Goal: Information Seeking & Learning: Find specific fact

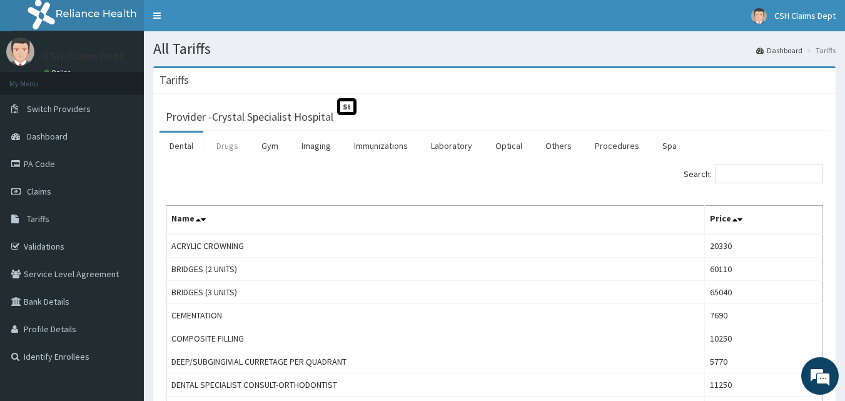
click at [236, 144] on link "Drugs" at bounding box center [227, 146] width 42 height 26
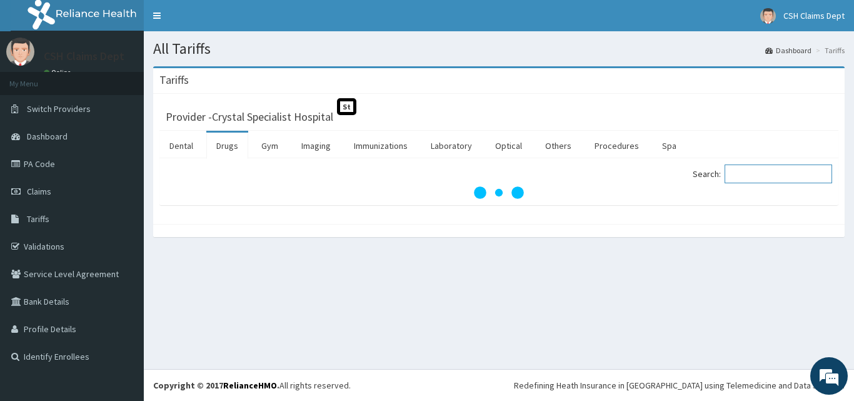
click at [740, 176] on input "Search:" at bounding box center [779, 173] width 108 height 19
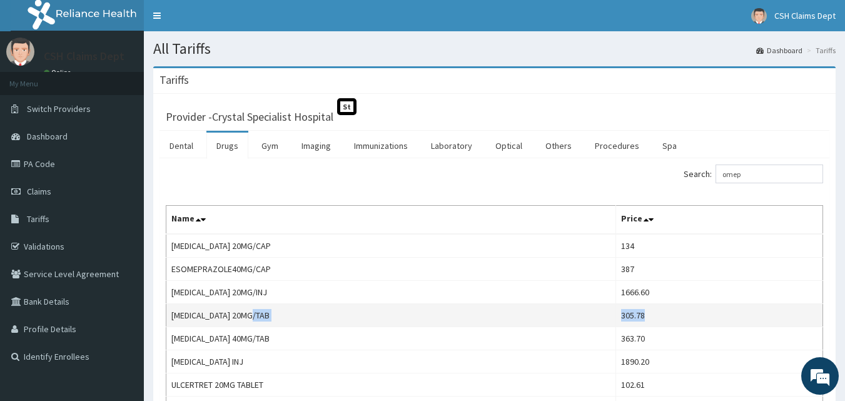
drag, startPoint x: 652, startPoint y: 315, endPoint x: 598, endPoint y: 322, distance: 54.2
click at [598, 322] on tr "OMEPRAZOLE 20MG/TAB 305.78" at bounding box center [494, 315] width 657 height 23
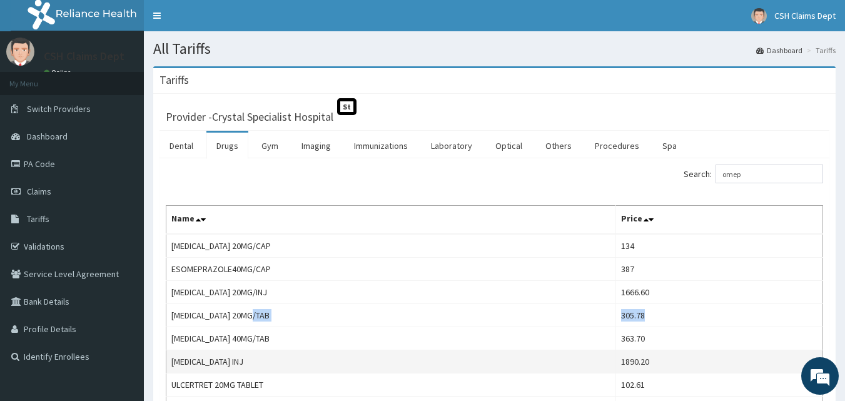
copy tr "305.78"
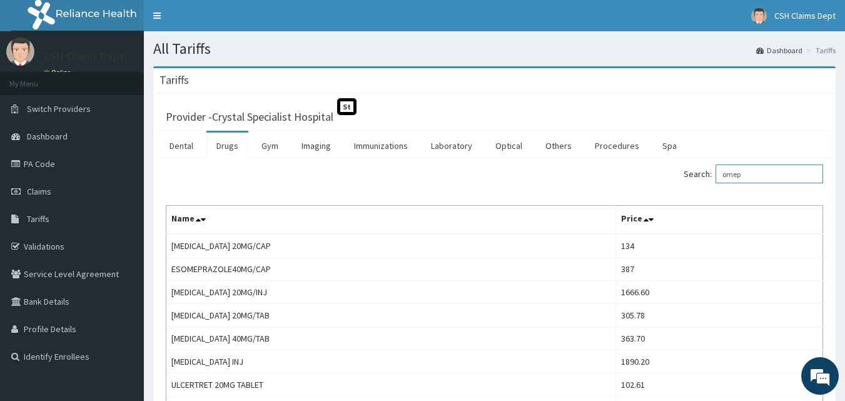
drag, startPoint x: 757, startPoint y: 173, endPoint x: 690, endPoint y: 167, distance: 67.2
click at [690, 167] on div "Search: omep" at bounding box center [664, 175] width 320 height 22
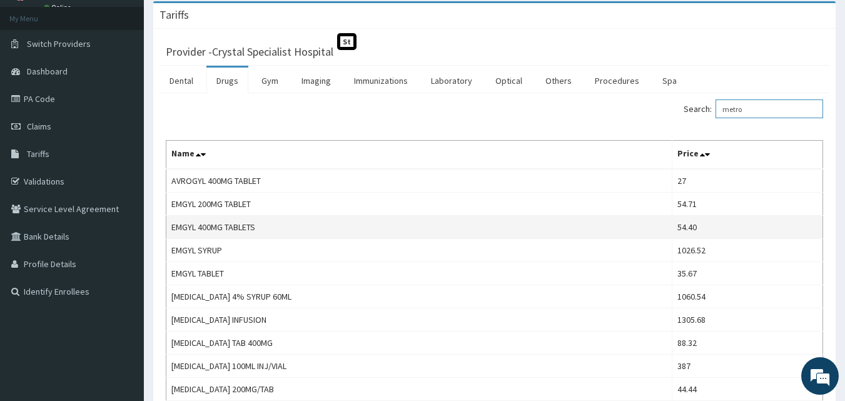
scroll to position [125, 0]
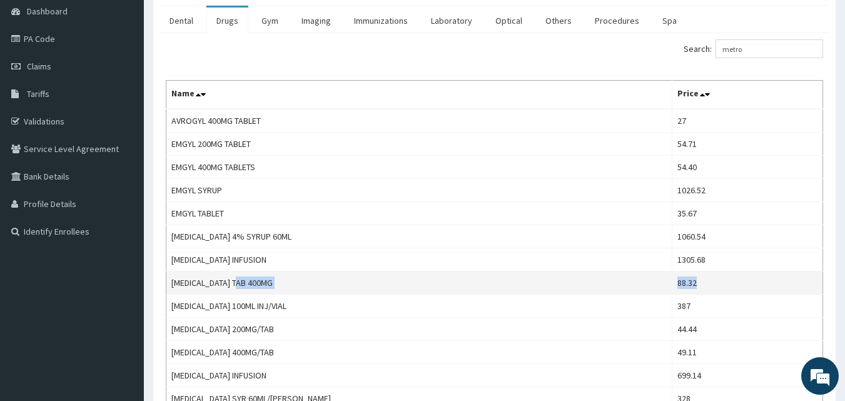
drag, startPoint x: 680, startPoint y: 280, endPoint x: 638, endPoint y: 285, distance: 42.9
click at [638, 285] on tr "FLAGYL TAB 400MG 88.32" at bounding box center [494, 282] width 657 height 23
copy tr "88.32"
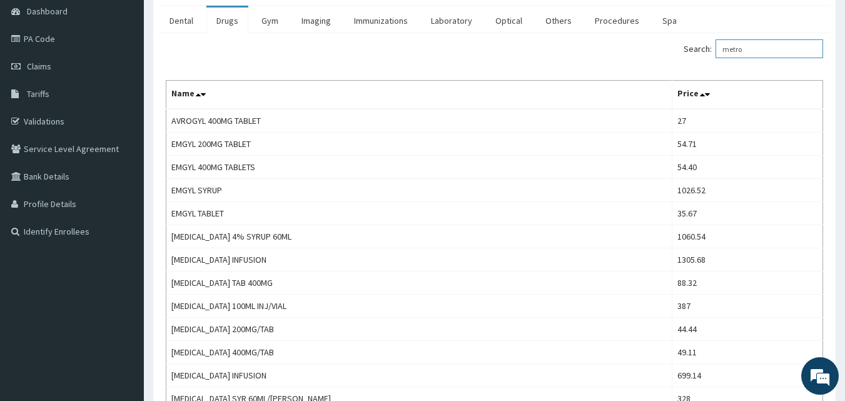
click at [763, 48] on input "metro" at bounding box center [769, 48] width 108 height 19
type input "m"
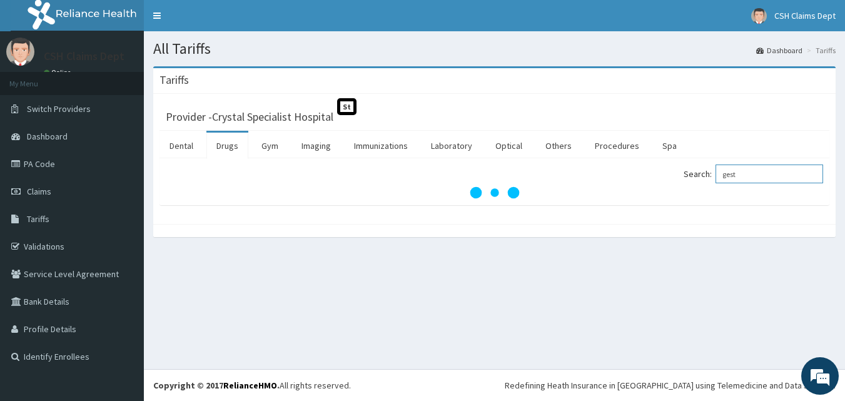
scroll to position [0, 0]
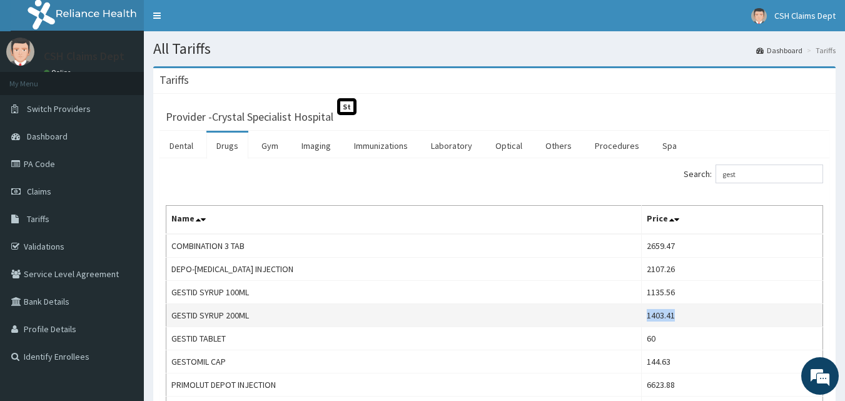
drag, startPoint x: 672, startPoint y: 317, endPoint x: 607, endPoint y: 317, distance: 65.7
click at [607, 317] on tr "GESTID SYRUP 200ML 1403.41" at bounding box center [494, 315] width 657 height 23
copy tr "1403.41"
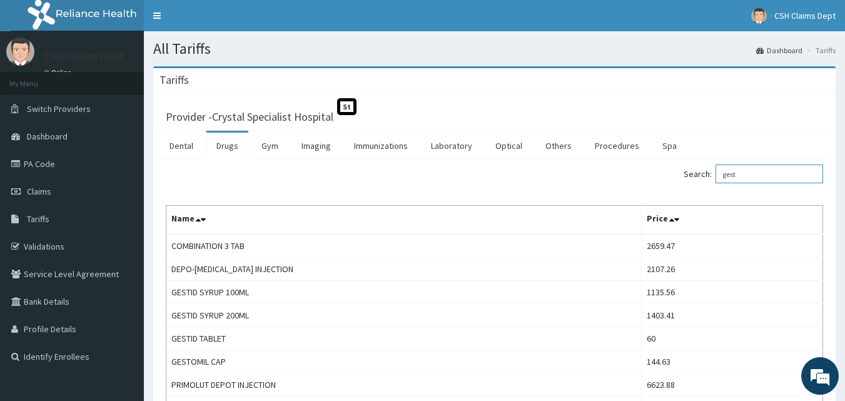
drag, startPoint x: 756, startPoint y: 172, endPoint x: 650, endPoint y: 173, distance: 106.3
click at [650, 173] on div "Search: gest" at bounding box center [664, 175] width 320 height 22
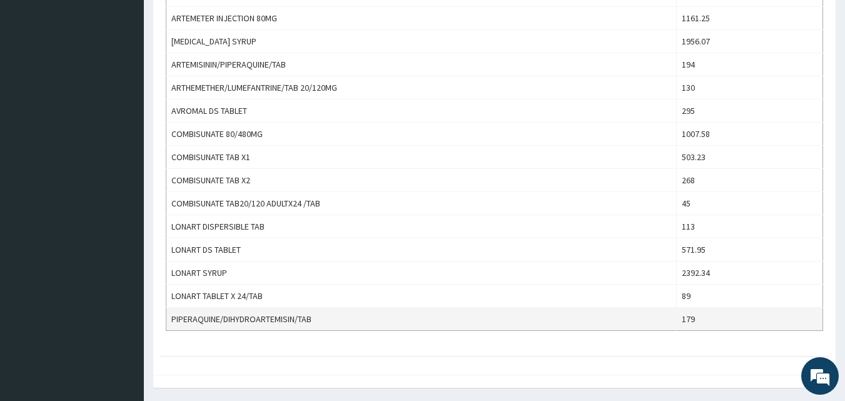
scroll to position [414, 0]
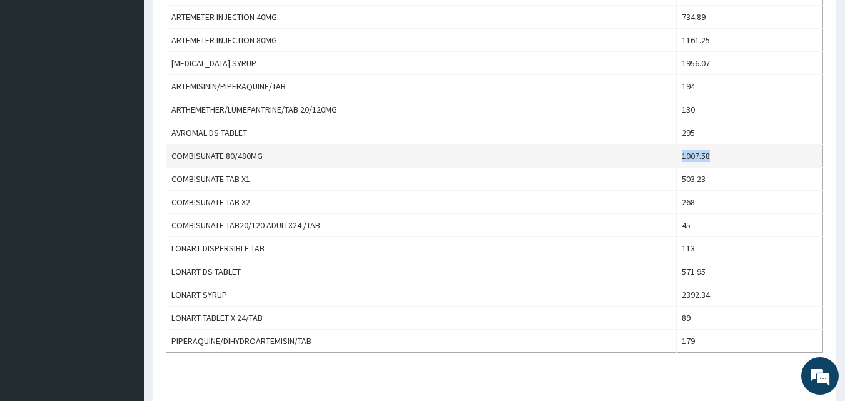
drag, startPoint x: 720, startPoint y: 155, endPoint x: 663, endPoint y: 158, distance: 56.4
click at [663, 158] on tr "COMBISUNATE 80/480MG 1007.58" at bounding box center [494, 155] width 657 height 23
copy tr "1007.58"
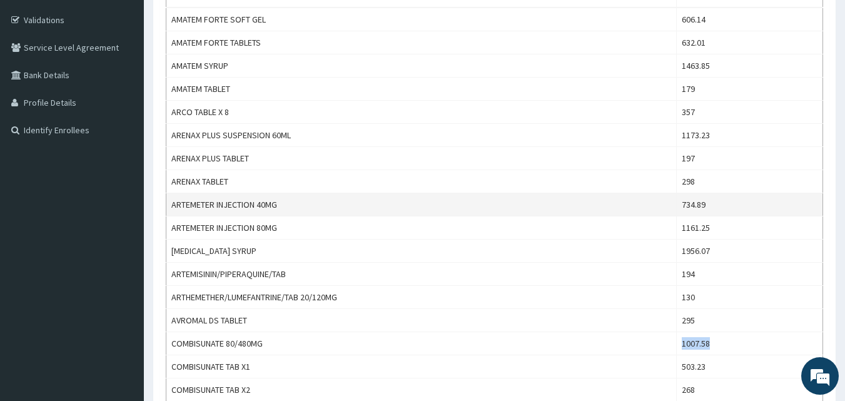
scroll to position [0, 0]
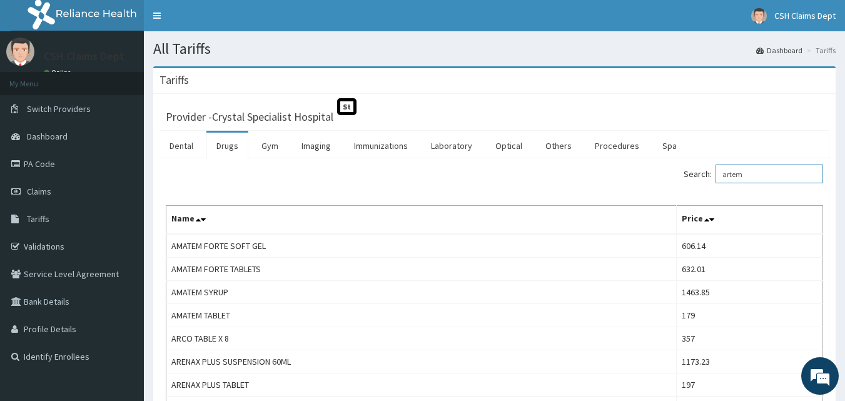
drag, startPoint x: 760, startPoint y: 173, endPoint x: 669, endPoint y: 173, distance: 90.7
click at [669, 173] on div "Search: artem" at bounding box center [664, 175] width 320 height 22
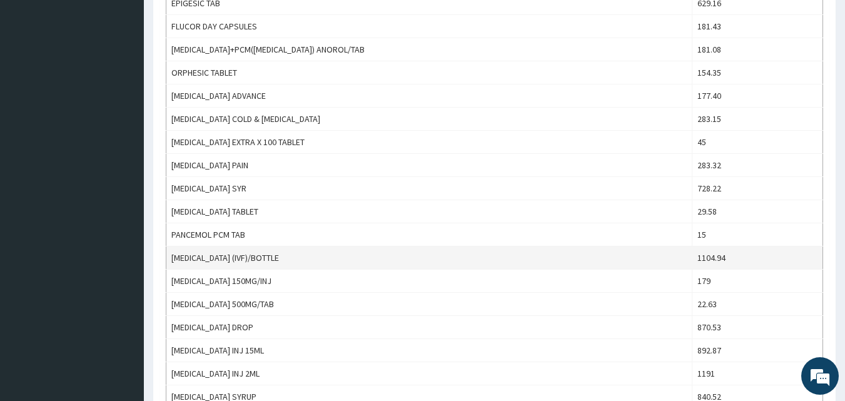
scroll to position [938, 0]
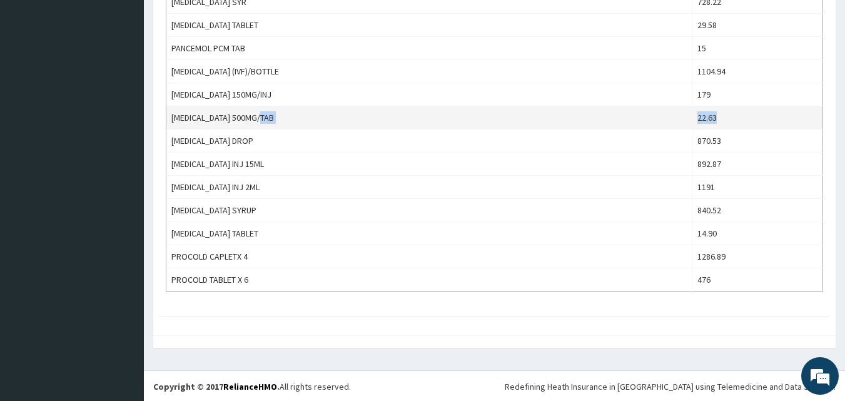
drag, startPoint x: 714, startPoint y: 119, endPoint x: 668, endPoint y: 121, distance: 45.1
click at [668, 121] on tr "PARACETAMOL 500MG/TAB 22.63" at bounding box center [494, 117] width 657 height 23
copy tr "22.63"
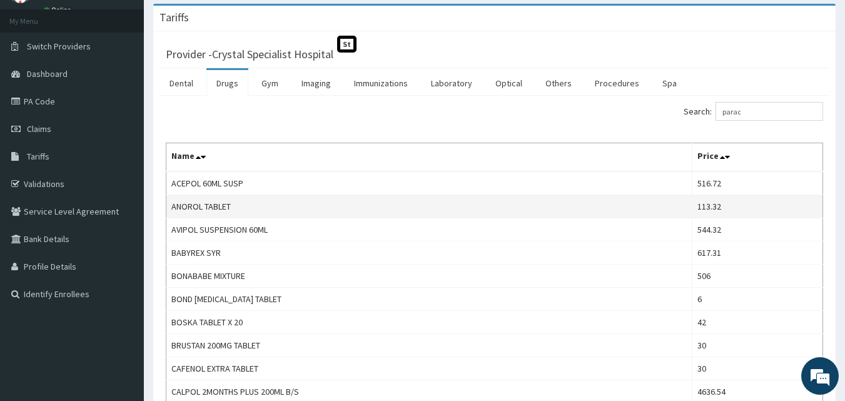
scroll to position [0, 0]
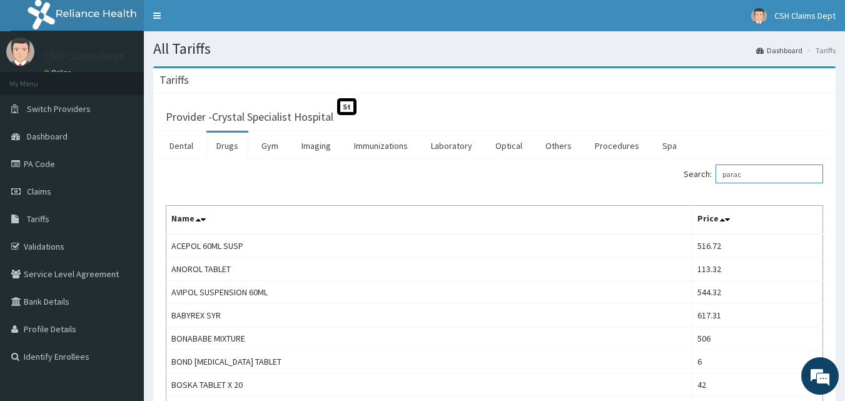
drag, startPoint x: 750, startPoint y: 177, endPoint x: 690, endPoint y: 181, distance: 59.5
click at [690, 181] on div "Search: parac" at bounding box center [664, 175] width 320 height 22
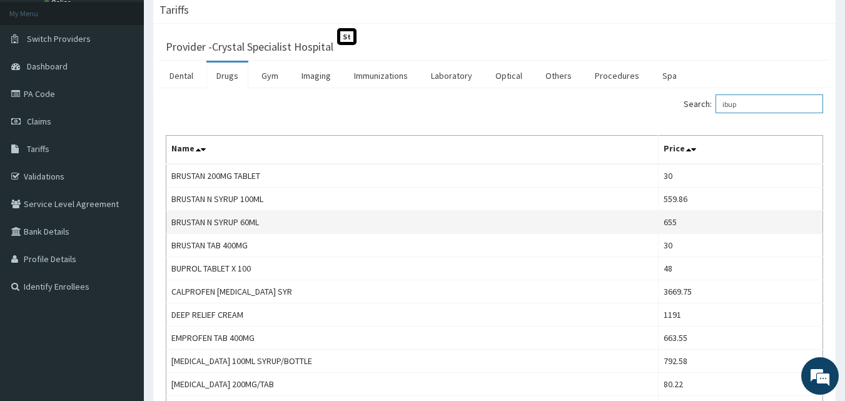
scroll to position [188, 0]
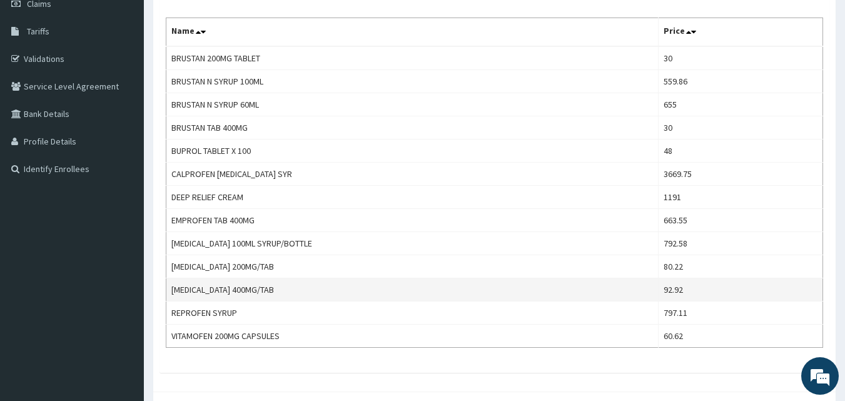
type input "ibup"
drag, startPoint x: 680, startPoint y: 290, endPoint x: 629, endPoint y: 290, distance: 50.7
click at [629, 290] on tr "IBUPROFEN 400MG/TAB 92.92" at bounding box center [494, 289] width 657 height 23
copy tr "92.92"
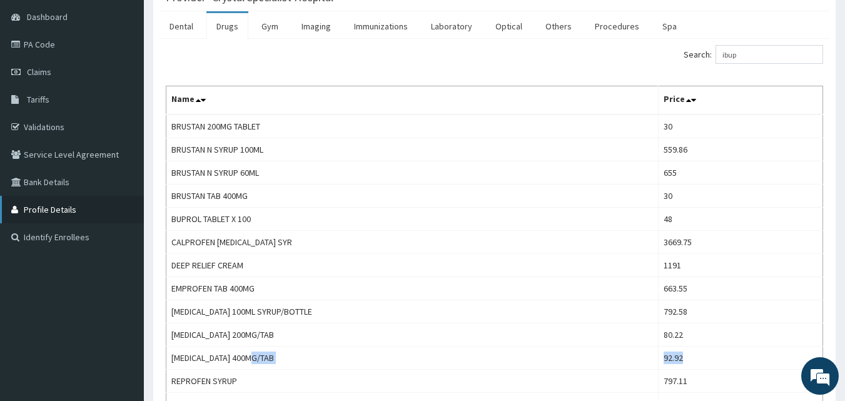
scroll to position [63, 0]
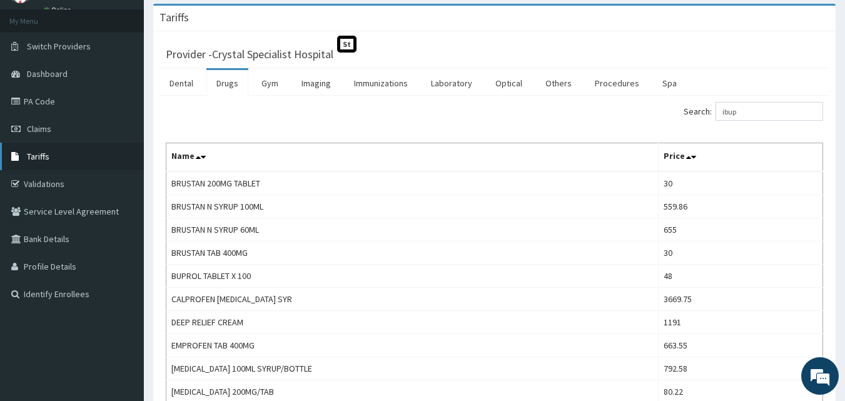
click at [38, 149] on link "Tariffs" at bounding box center [72, 157] width 144 height 28
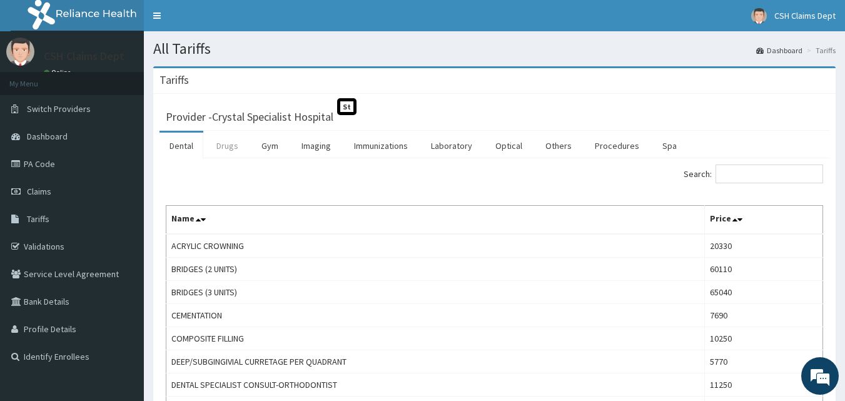
click at [224, 139] on link "Drugs" at bounding box center [227, 146] width 42 height 26
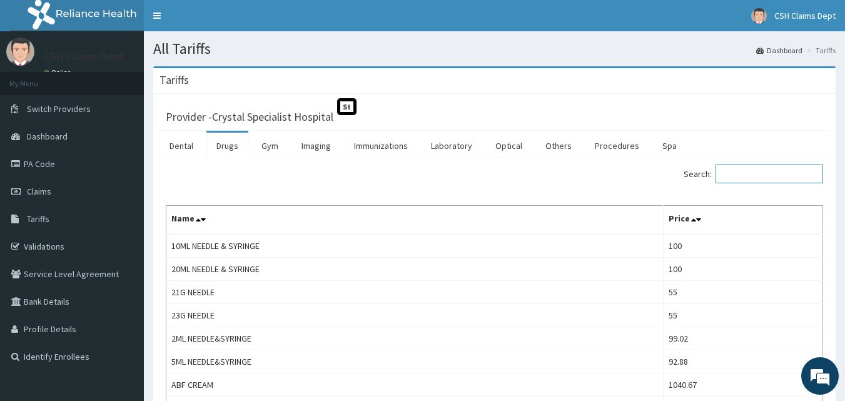
click at [740, 176] on input "Search:" at bounding box center [769, 173] width 108 height 19
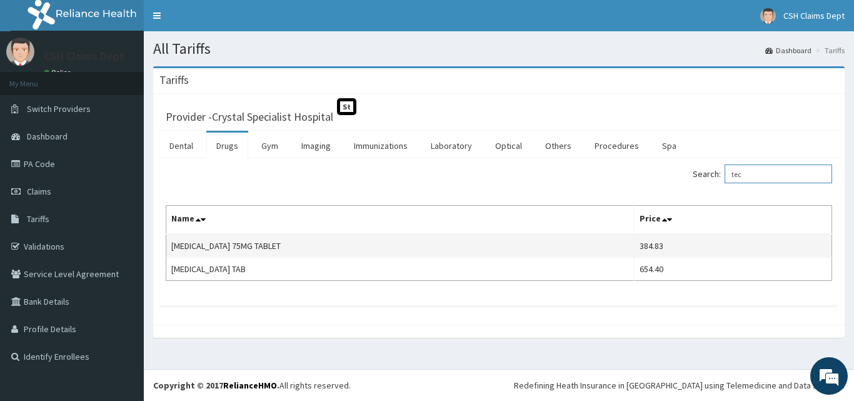
type input "tec"
drag, startPoint x: 664, startPoint y: 250, endPoint x: 622, endPoint y: 251, distance: 41.9
click at [622, 251] on tr "[MEDICAL_DATA] 75MG TABLET 384.83" at bounding box center [499, 246] width 666 height 24
copy tr "384.83"
